Goal: Transaction & Acquisition: Purchase product/service

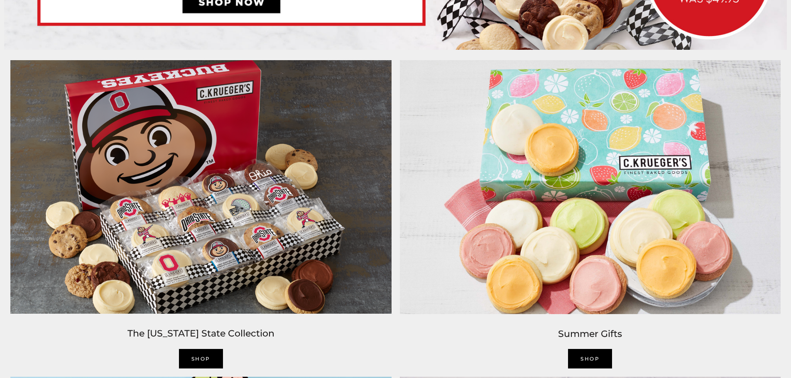
scroll to position [790, 0]
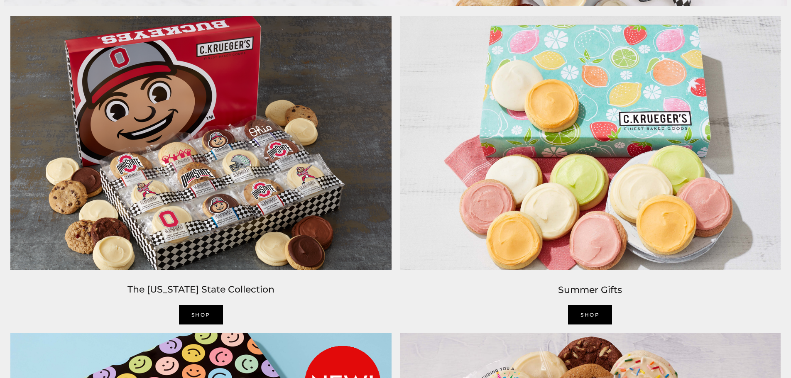
click at [210, 187] on img at bounding box center [201, 143] width 390 height 262
